Goal: Information Seeking & Learning: Find contact information

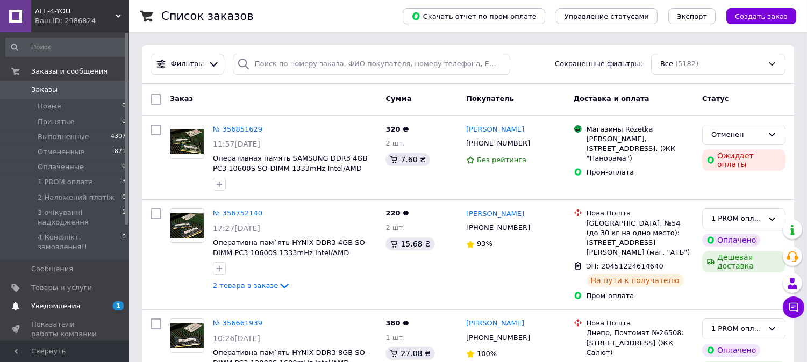
click at [71, 302] on span "Уведомления" at bounding box center [55, 307] width 49 height 10
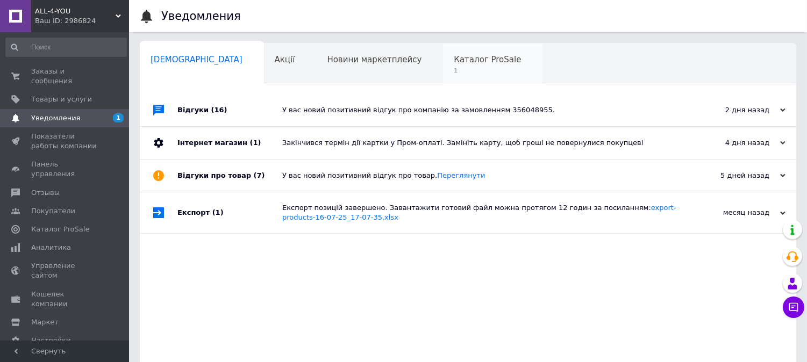
click at [454, 67] on span "1" at bounding box center [487, 71] width 67 height 8
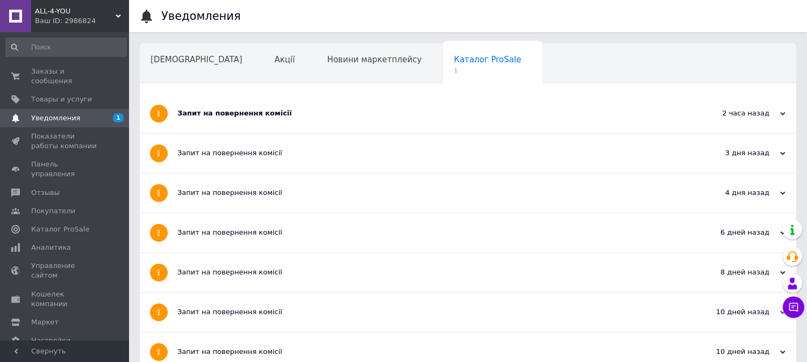
click at [318, 110] on div "Запит на повернення комісії" at bounding box center [427, 114] width 501 height 10
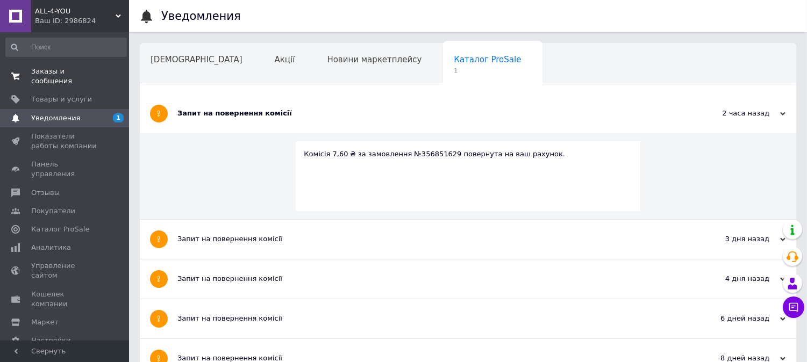
click at [70, 76] on span "Заказы и сообщения" at bounding box center [65, 76] width 68 height 19
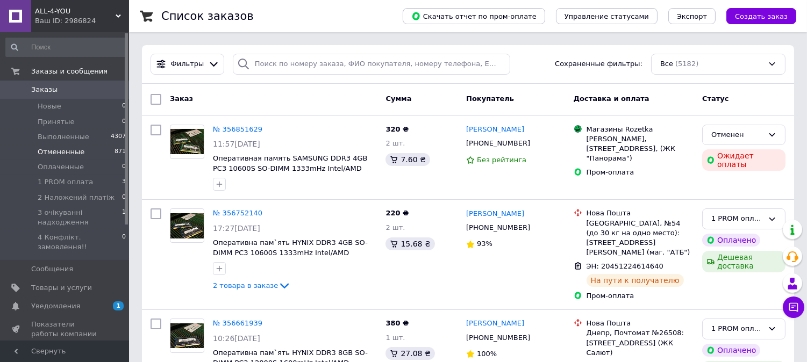
click at [60, 153] on span "Отмененные" at bounding box center [61, 152] width 47 height 10
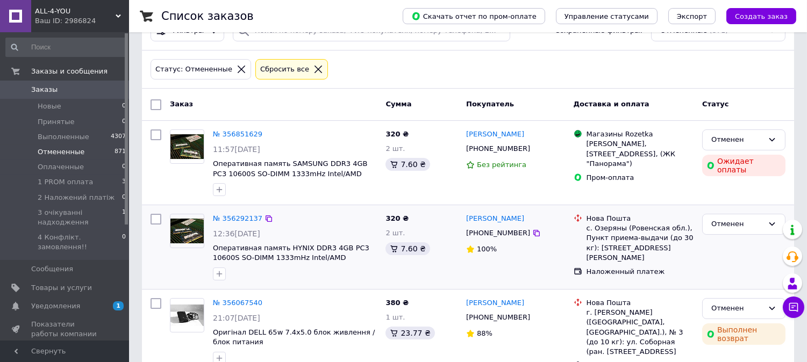
scroll to position [60, 0]
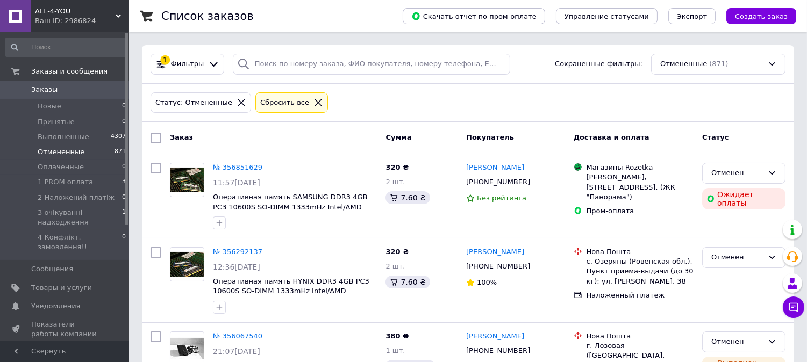
click at [65, 149] on span "Отмененные" at bounding box center [61, 152] width 47 height 10
click at [506, 170] on link "[PERSON_NAME]" at bounding box center [495, 168] width 58 height 10
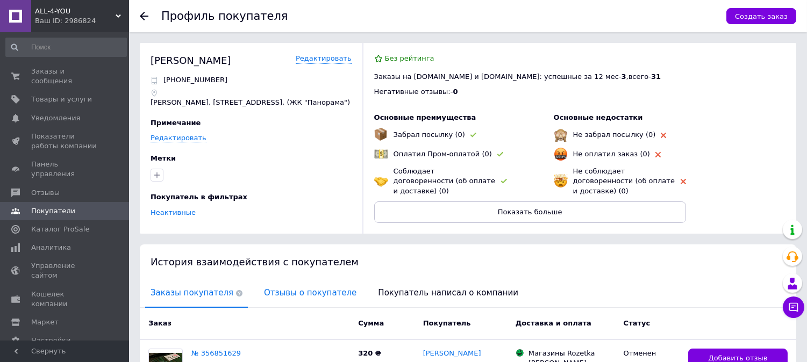
click at [301, 282] on span "Отзывы о покупателе" at bounding box center [310, 293] width 103 height 27
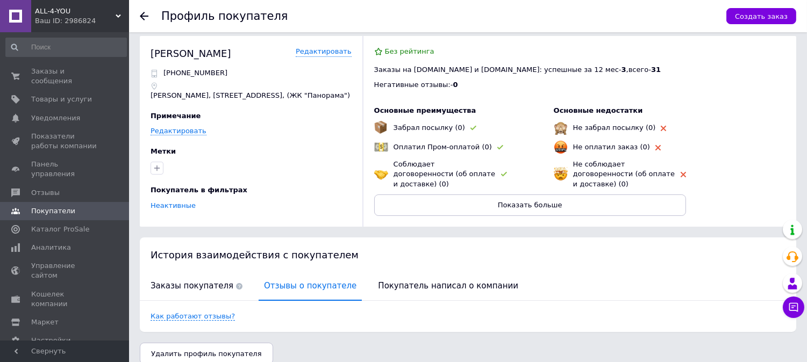
scroll to position [9, 0]
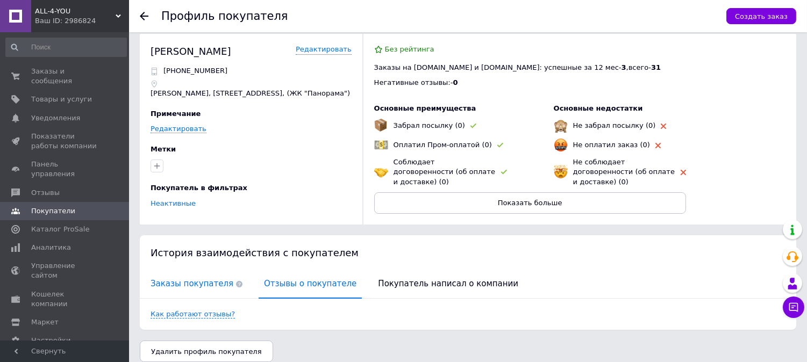
click at [202, 270] on span "Заказы покупателя" at bounding box center [196, 283] width 103 height 27
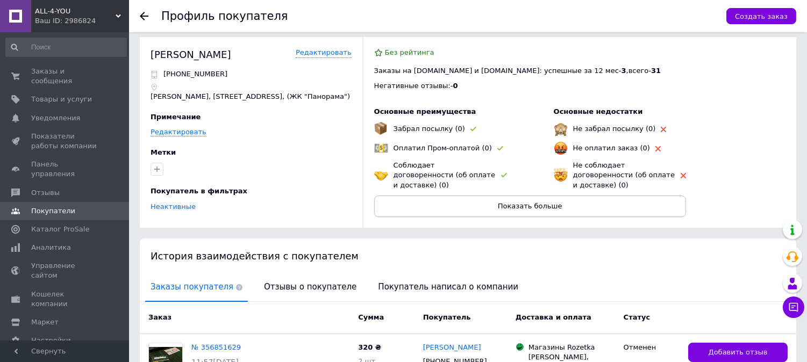
scroll to position [0, 0]
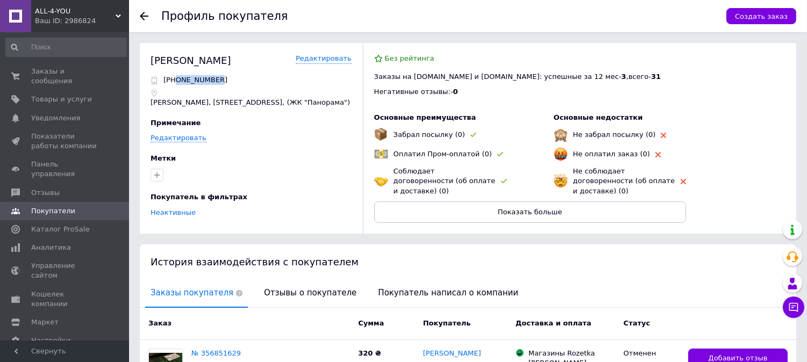
drag, startPoint x: 216, startPoint y: 76, endPoint x: 175, endPoint y: 79, distance: 40.9
click at [175, 79] on div "[PHONE_NUMBER]" at bounding box center [251, 80] width 201 height 10
copy p "0674459578"
